Goal: Information Seeking & Learning: Learn about a topic

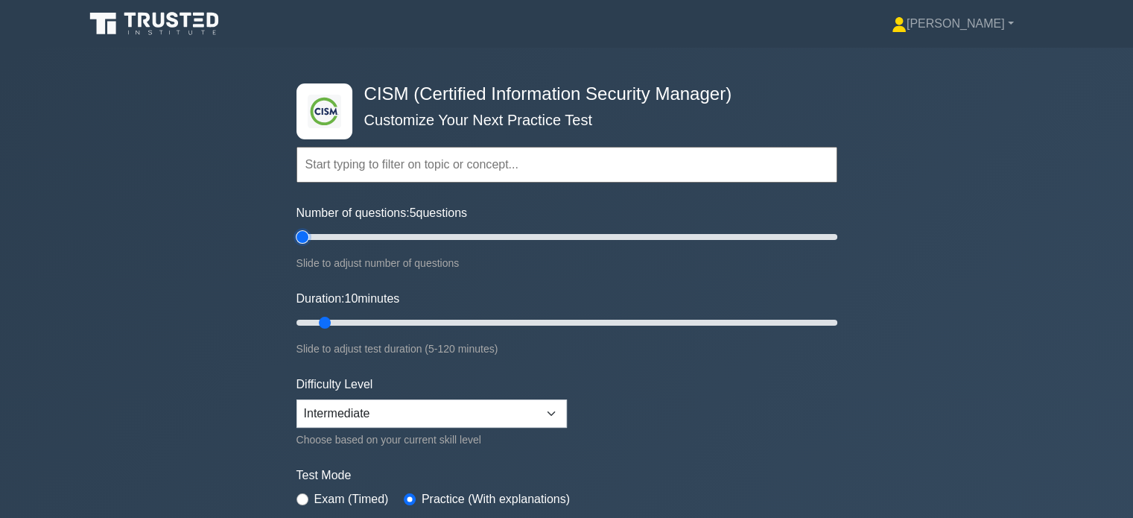
drag, startPoint x: 314, startPoint y: 238, endPoint x: 305, endPoint y: 238, distance: 8.9
type input "5"
click at [305, 238] on input "Number of questions: 5 questions" at bounding box center [566, 237] width 541 height 18
drag, startPoint x: 330, startPoint y: 323, endPoint x: 950, endPoint y: 323, distance: 619.7
type input "120"
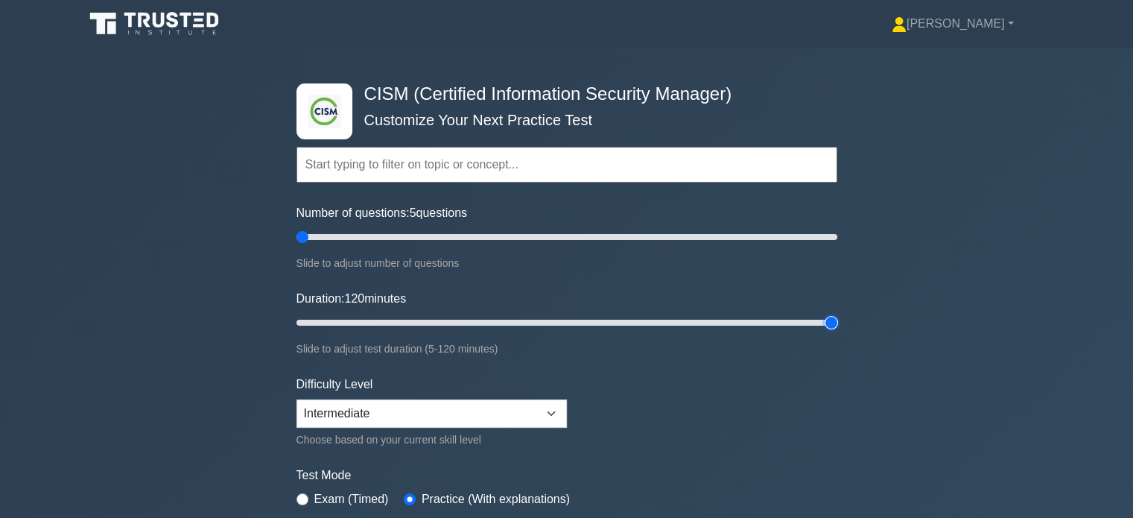
click at [837, 323] on input "Duration: 120 minutes" at bounding box center [566, 323] width 541 height 18
click at [949, 340] on div ".clsa-1{fill:#f6f7f8;}.clsa-2{fill:#6bb345;}.clsa-3{fill:#1d2e5c;} CISM (Certif…" at bounding box center [566, 323] width 1133 height 550
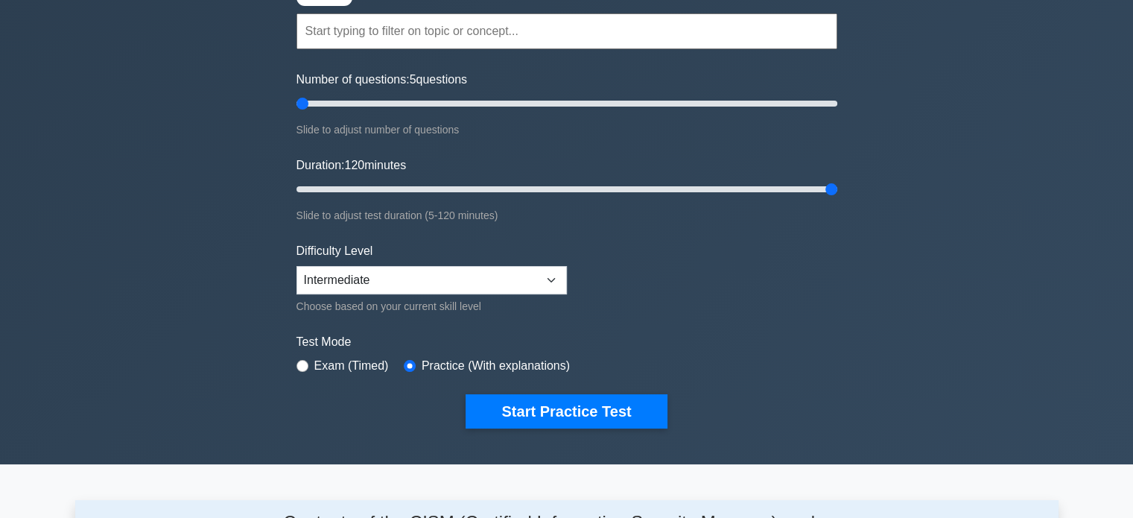
scroll to position [223, 0]
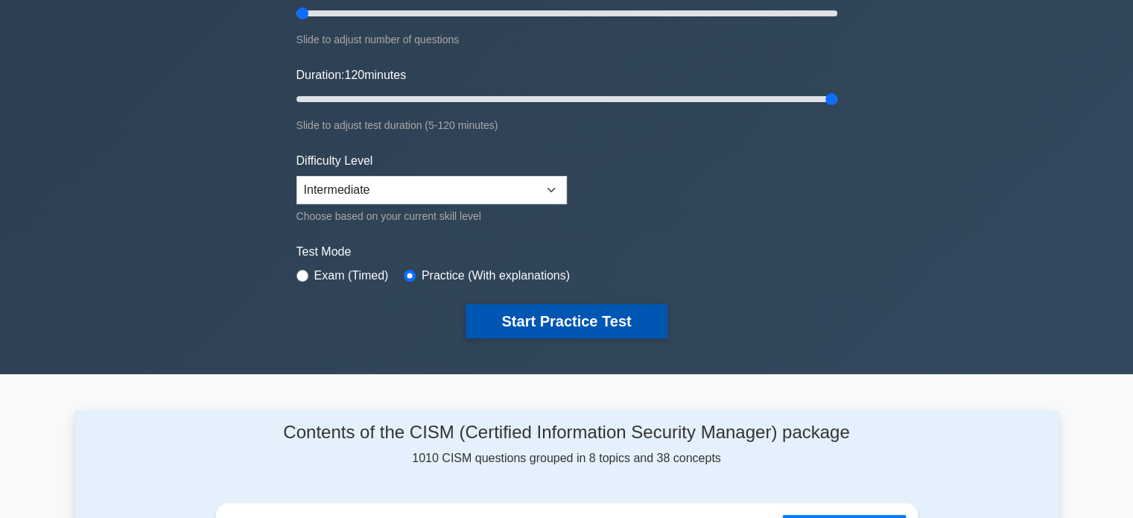
click at [640, 319] on button "Start Practice Test" at bounding box center [566, 321] width 201 height 34
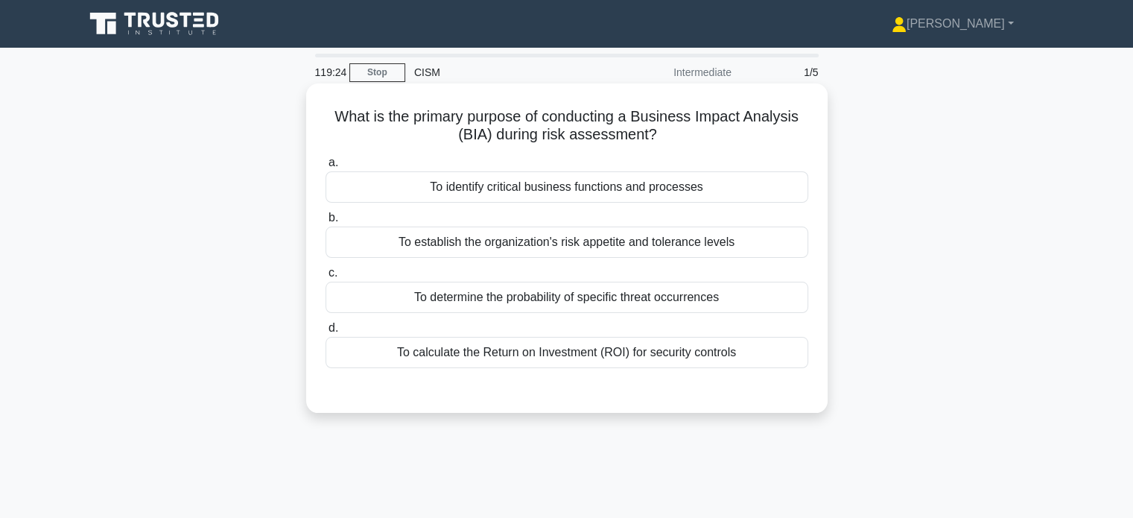
click at [703, 192] on div "To identify critical business functions and processes" at bounding box center [567, 186] width 483 height 31
click at [326, 168] on input "a. To identify critical business functions and processes" at bounding box center [326, 163] width 0 height 10
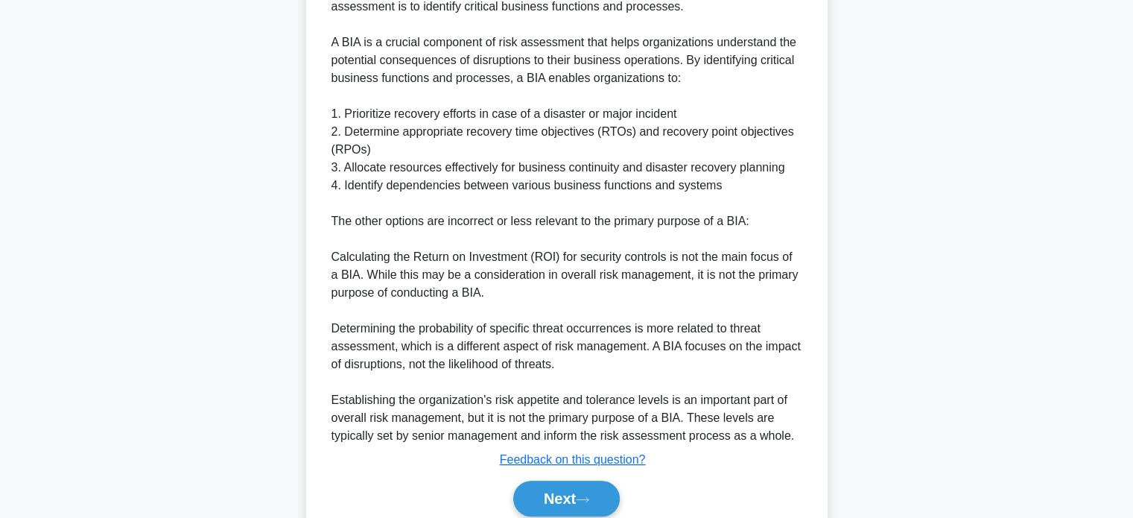
scroll to position [447, 0]
click at [557, 498] on button "Next" at bounding box center [566, 498] width 107 height 36
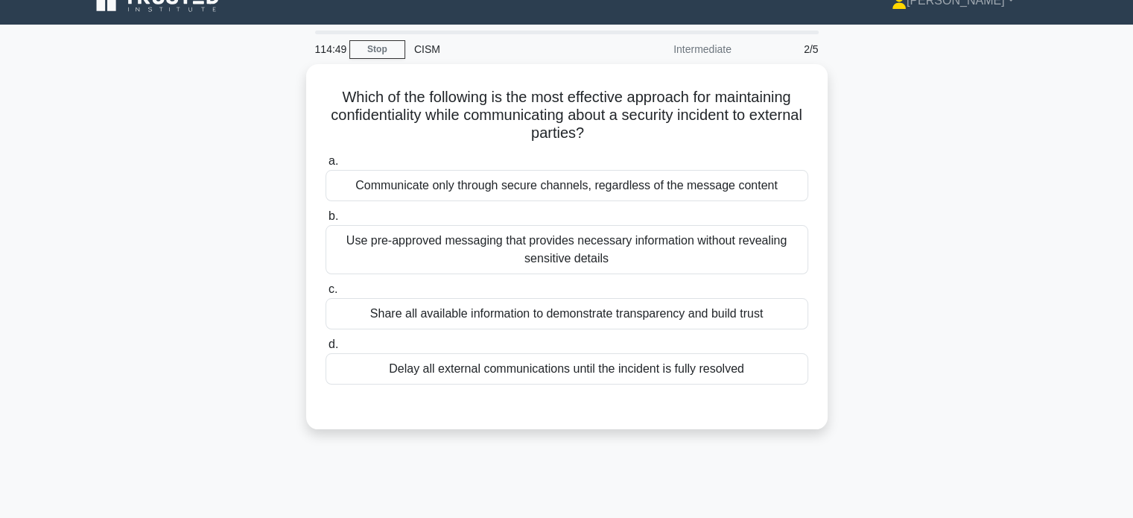
scroll to position [0, 0]
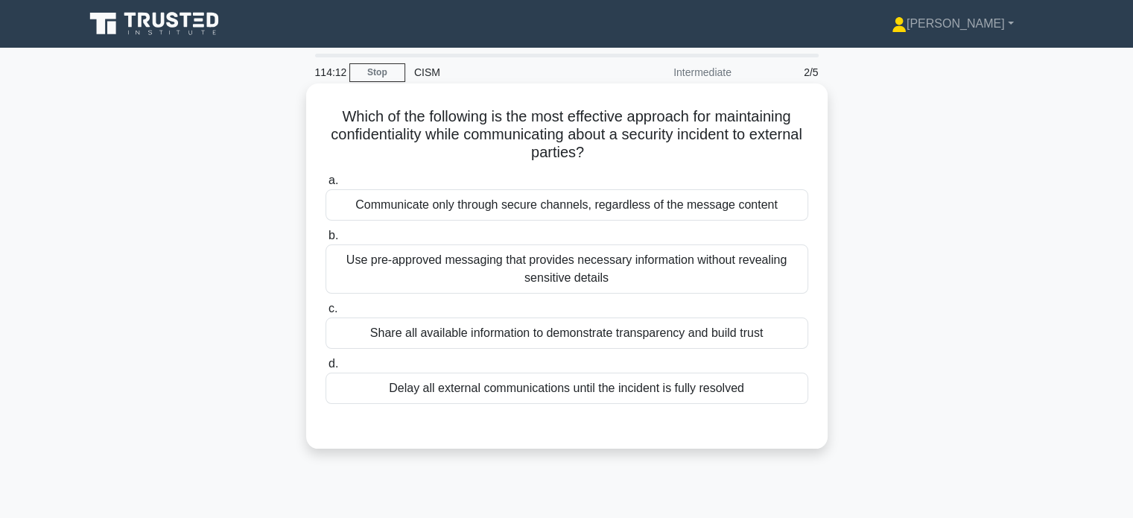
drag, startPoint x: 544, startPoint y: 212, endPoint x: 516, endPoint y: 153, distance: 65.3
click at [524, 174] on label "a. Communicate only through secure channels, regardless of the message content" at bounding box center [567, 195] width 483 height 49
click at [640, 202] on div "Communicate only through secure channels, regardless of the message content" at bounding box center [567, 204] width 483 height 31
click at [326, 185] on input "a. Communicate only through secure channels, regardless of the message content" at bounding box center [326, 181] width 0 height 10
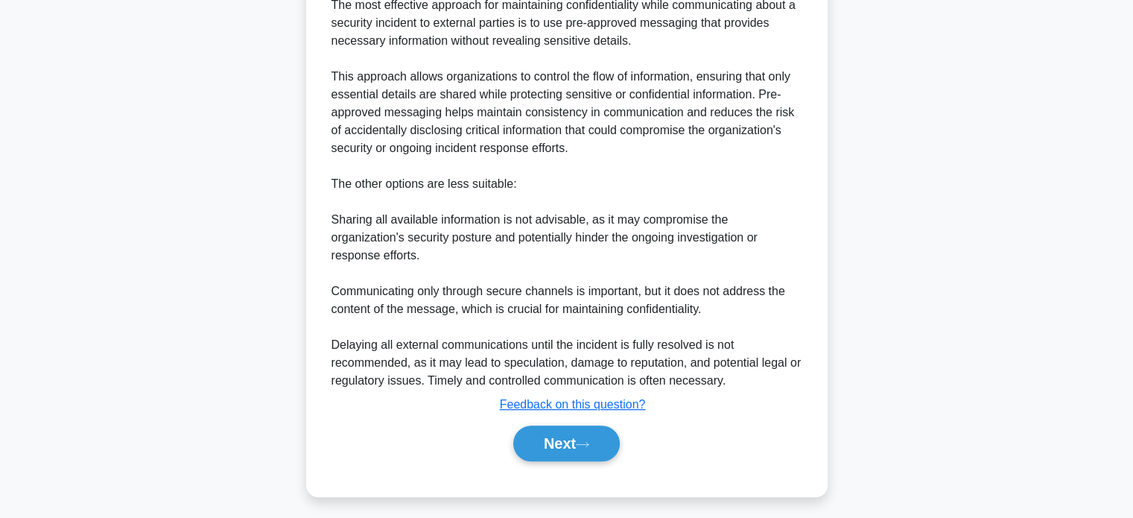
scroll to position [472, 0]
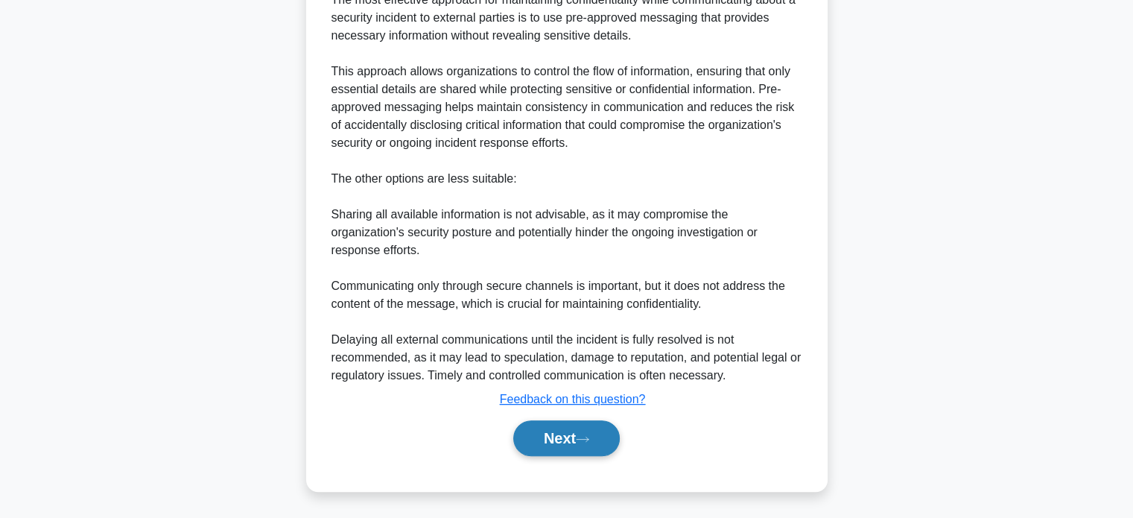
click at [609, 449] on button "Next" at bounding box center [566, 438] width 107 height 36
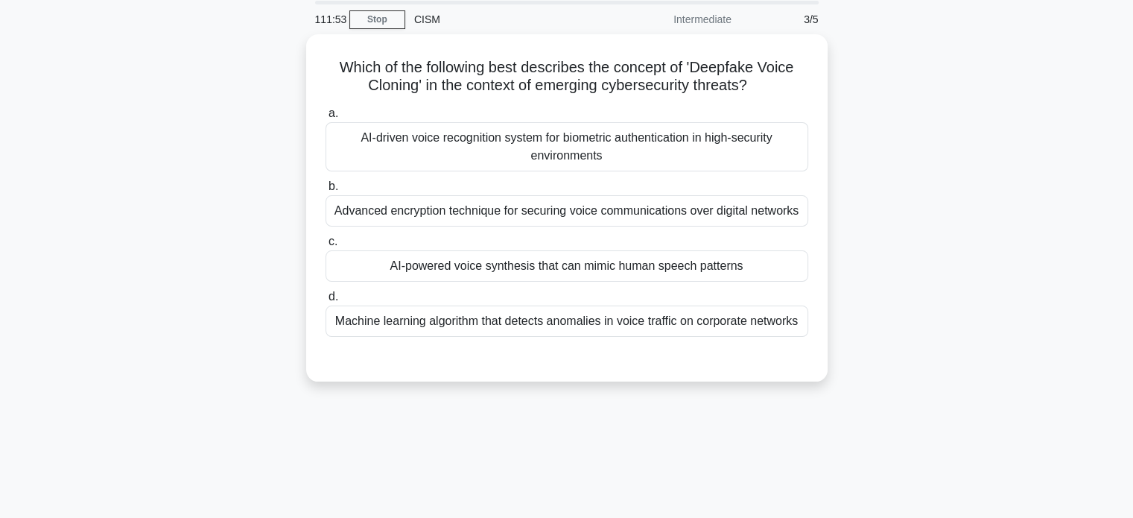
scroll to position [0, 0]
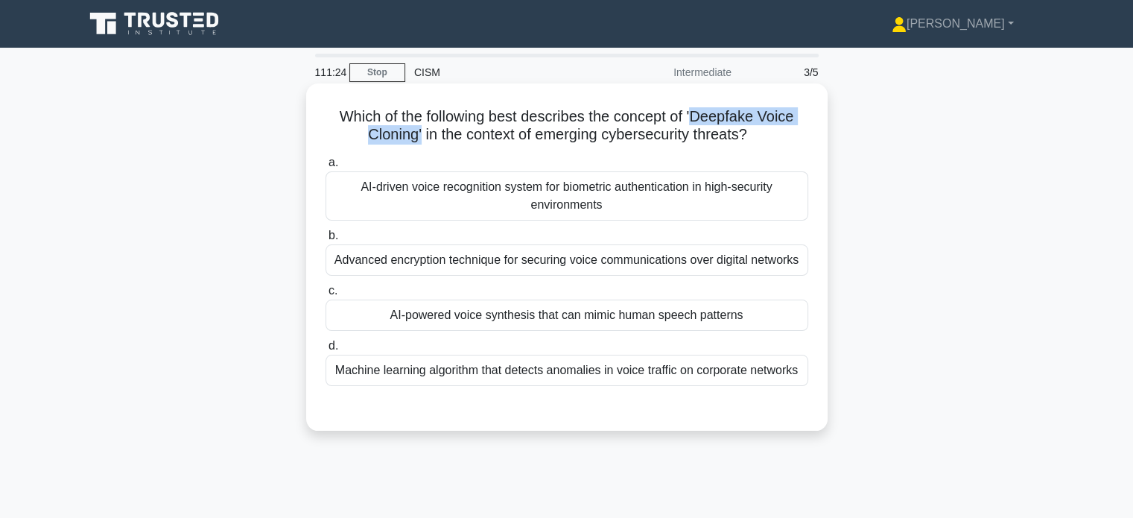
drag, startPoint x: 695, startPoint y: 113, endPoint x: 415, endPoint y: 136, distance: 281.0
click at [415, 136] on h5 "Which of the following best describes the concept of 'Deepfake Voice Cloning' i…" at bounding box center [567, 125] width 486 height 37
copy h5 "Deepfake Voice Cloning'"
click at [774, 206] on div "AI-driven voice recognition system for biometric authentication in high-securit…" at bounding box center [567, 195] width 483 height 49
click at [326, 168] on input "a. AI-driven voice recognition system for biometric authentication in high-secu…" at bounding box center [326, 163] width 0 height 10
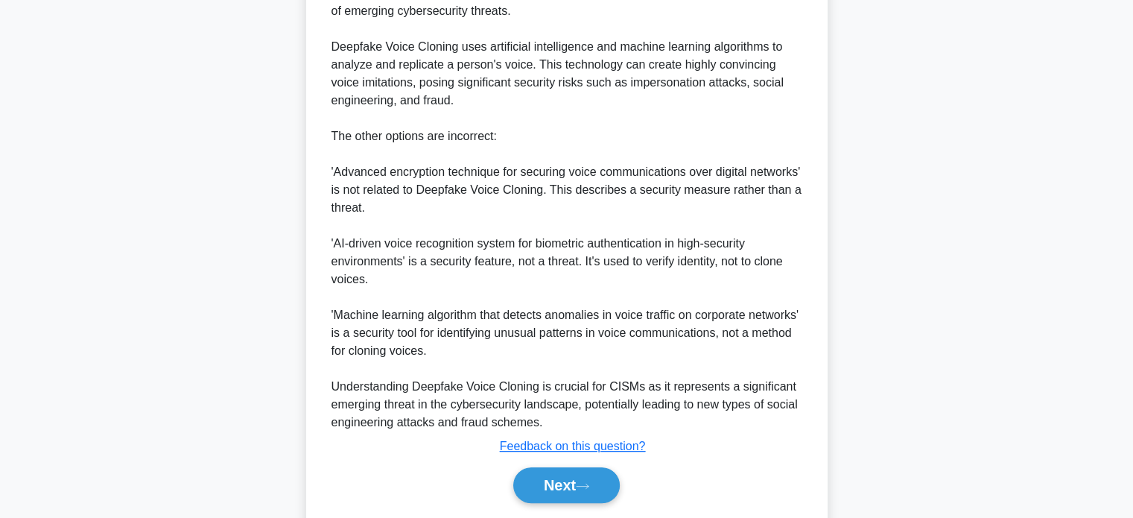
scroll to position [526, 0]
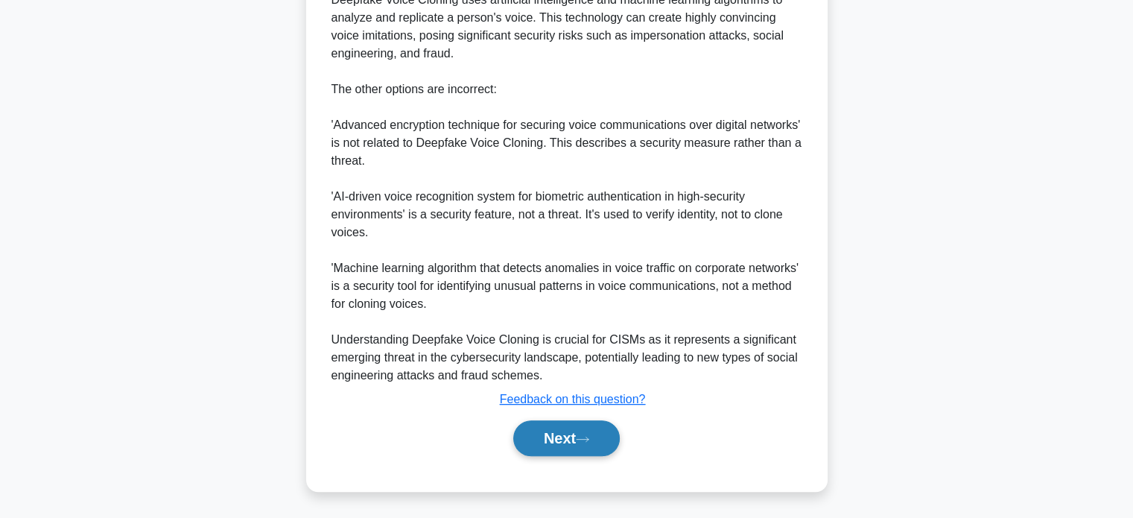
click at [602, 449] on button "Next" at bounding box center [566, 438] width 107 height 36
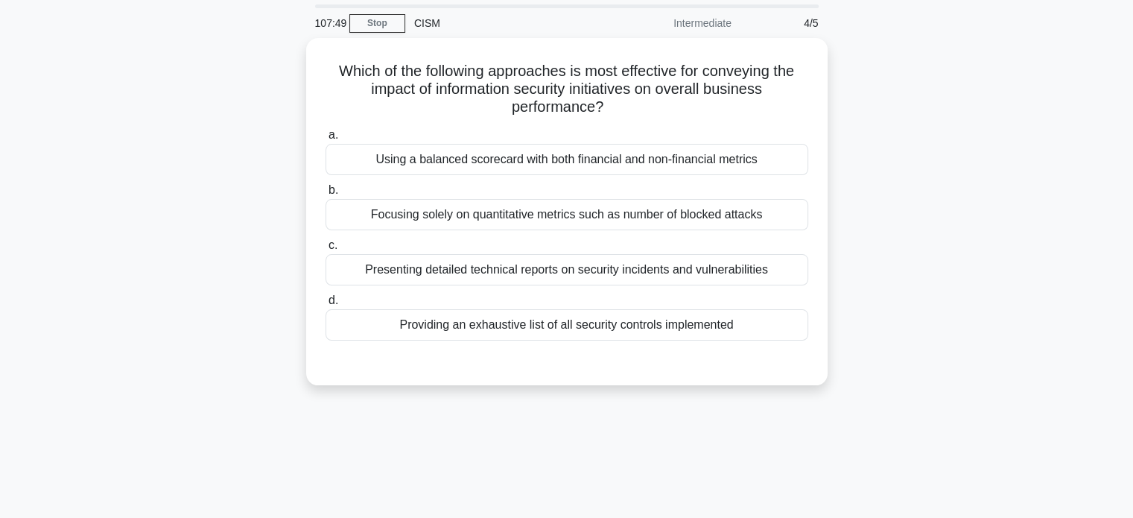
scroll to position [0, 0]
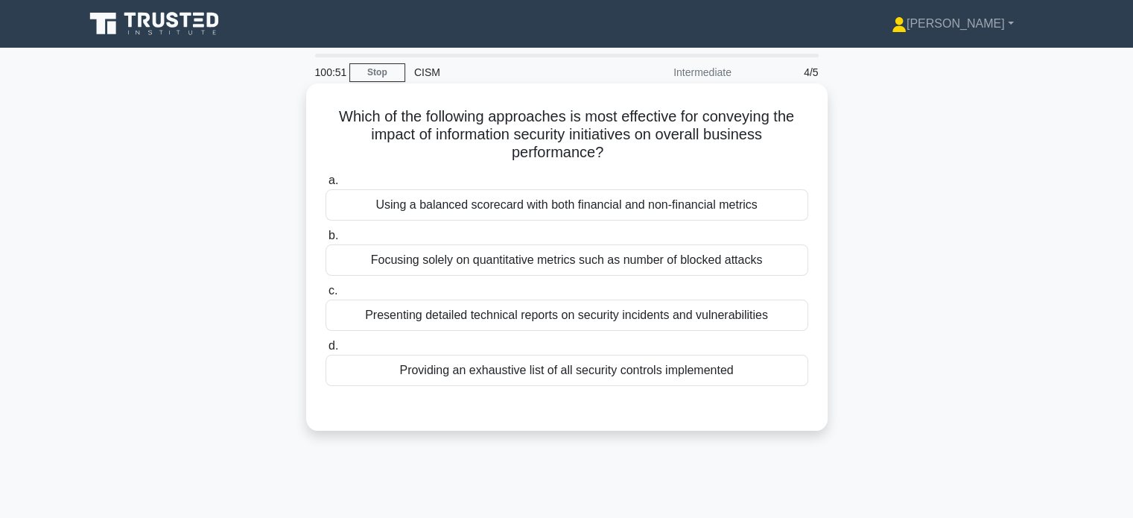
click at [746, 321] on div "Presenting detailed technical reports on security incidents and vulnerabilities" at bounding box center [567, 314] width 483 height 31
click at [326, 296] on input "c. Presenting detailed technical reports on security incidents and vulnerabilit…" at bounding box center [326, 291] width 0 height 10
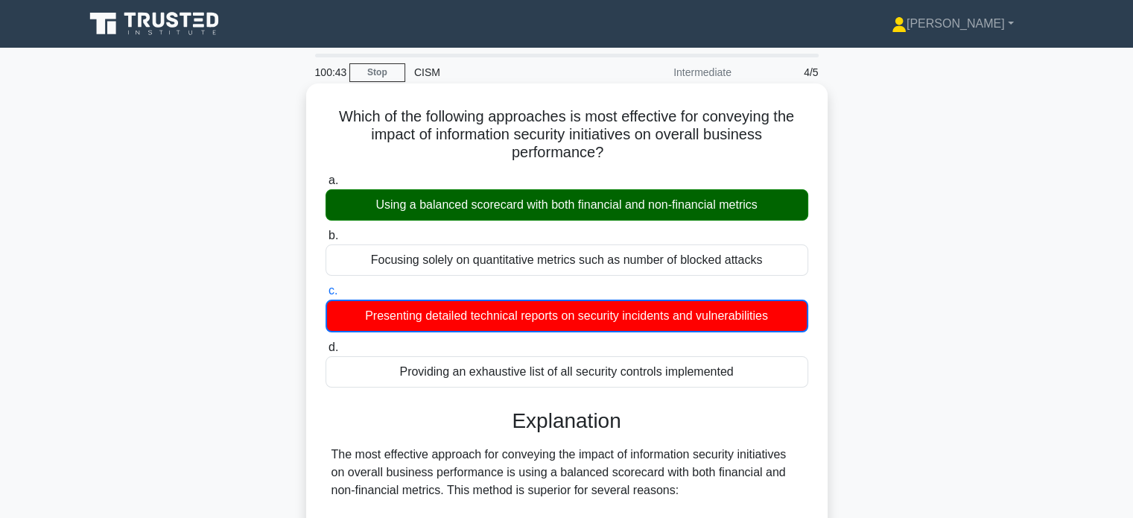
click at [770, 118] on h5 "Which of the following approaches is most effective for conveying the impact of…" at bounding box center [567, 134] width 486 height 55
drag, startPoint x: 778, startPoint y: 118, endPoint x: 709, endPoint y: 111, distance: 68.9
click at [709, 111] on h5 "Which of the following approaches is most effective for conveying the impact of…" at bounding box center [567, 134] width 486 height 55
copy h5 "conveying"
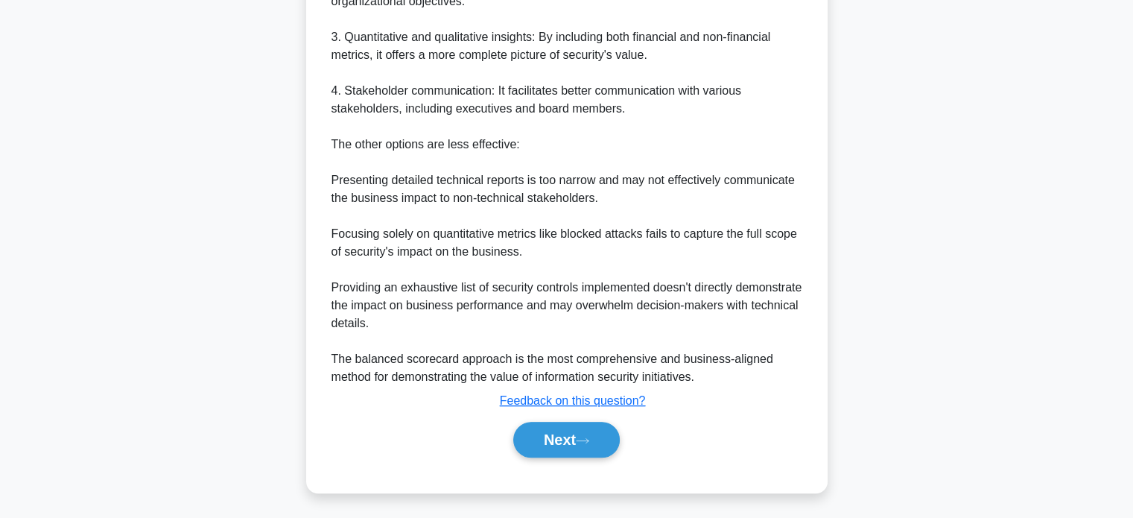
scroll to position [597, 0]
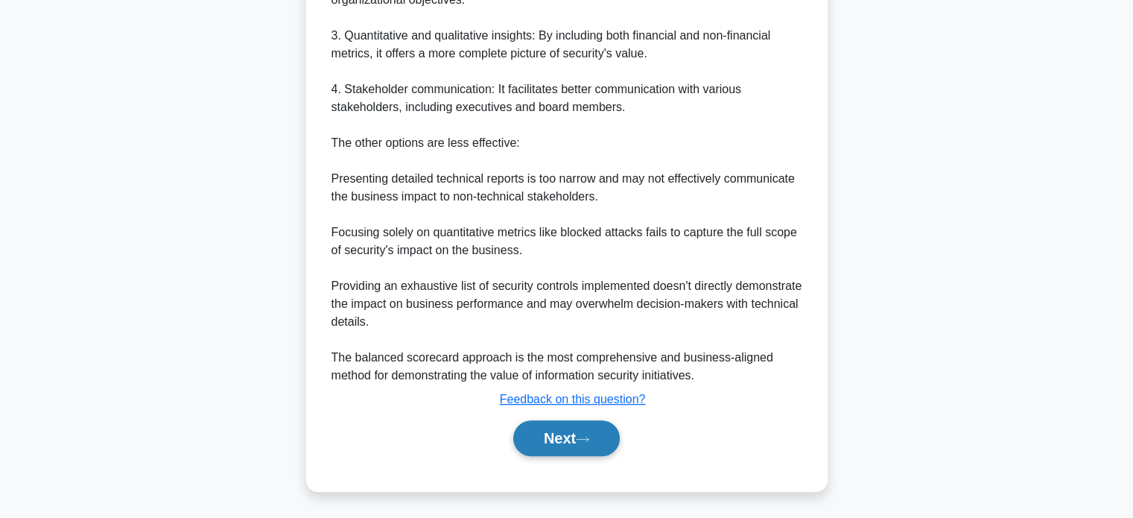
click at [568, 428] on button "Next" at bounding box center [566, 438] width 107 height 36
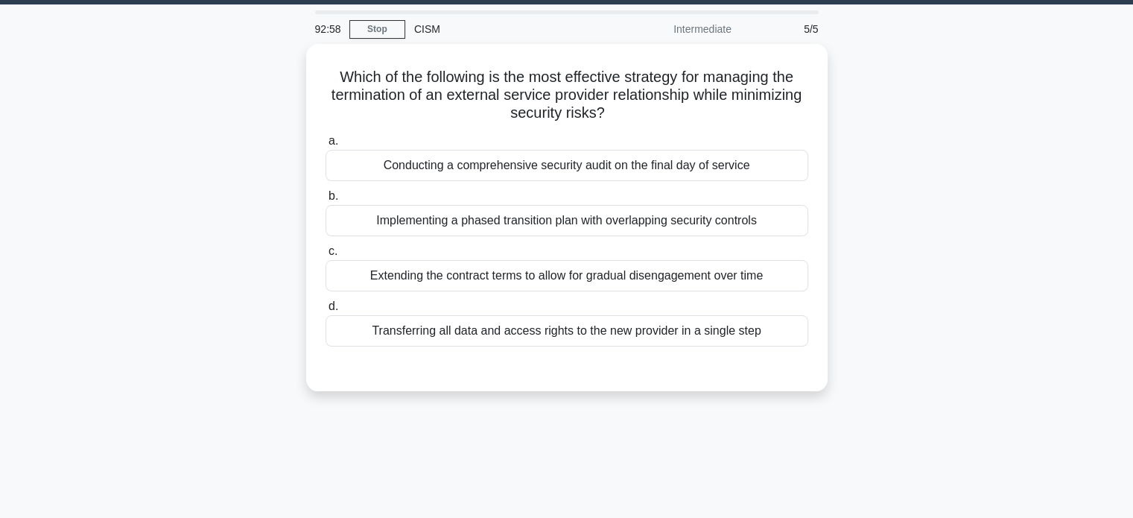
scroll to position [0, 0]
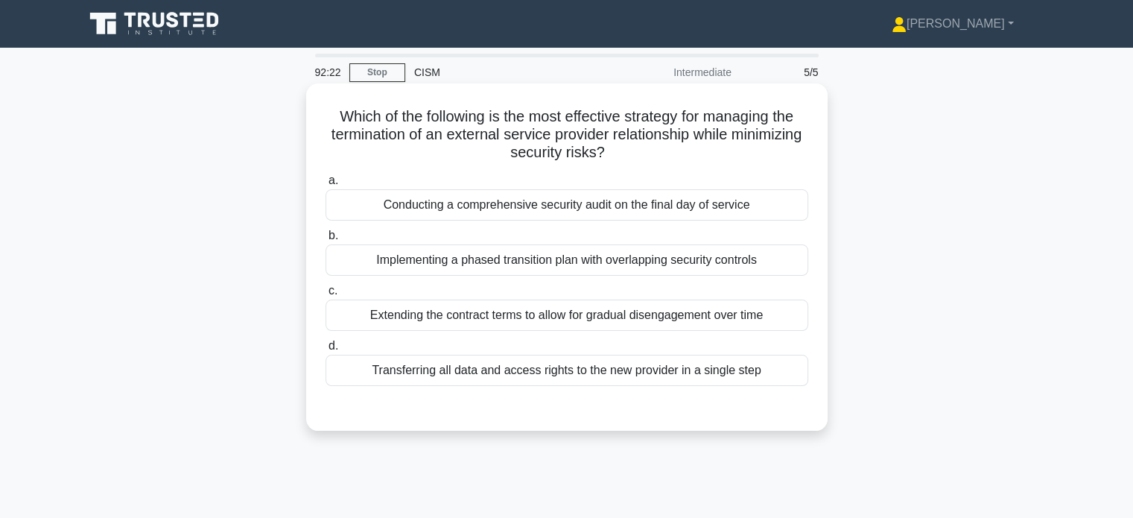
click at [611, 259] on div "Implementing a phased transition plan with overlapping security controls" at bounding box center [567, 259] width 483 height 31
click at [326, 241] on input "b. Implementing a phased transition plan with overlapping security controls" at bounding box center [326, 236] width 0 height 10
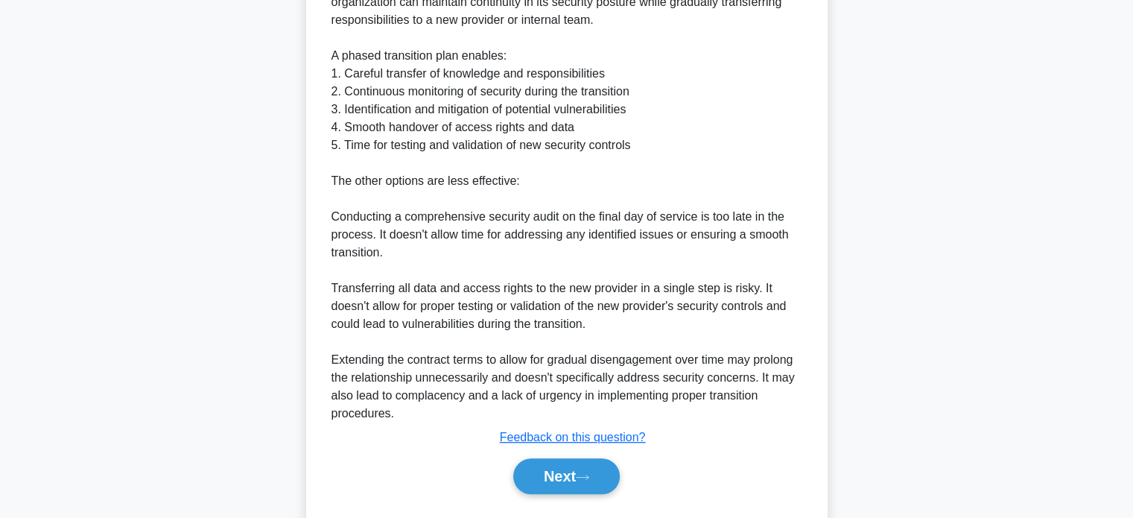
scroll to position [596, 0]
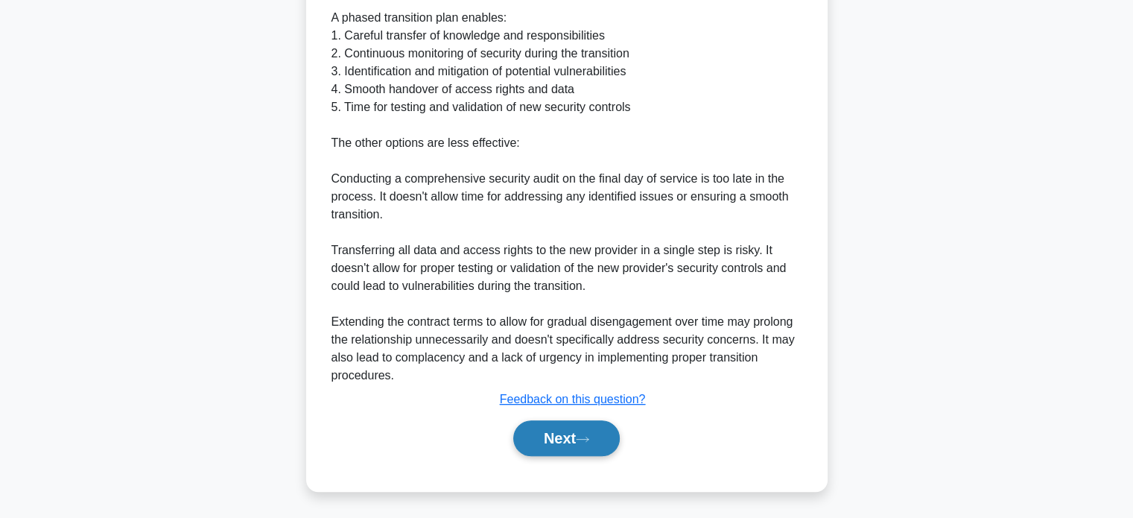
click at [600, 444] on button "Next" at bounding box center [566, 438] width 107 height 36
